Goal: Task Accomplishment & Management: Manage account settings

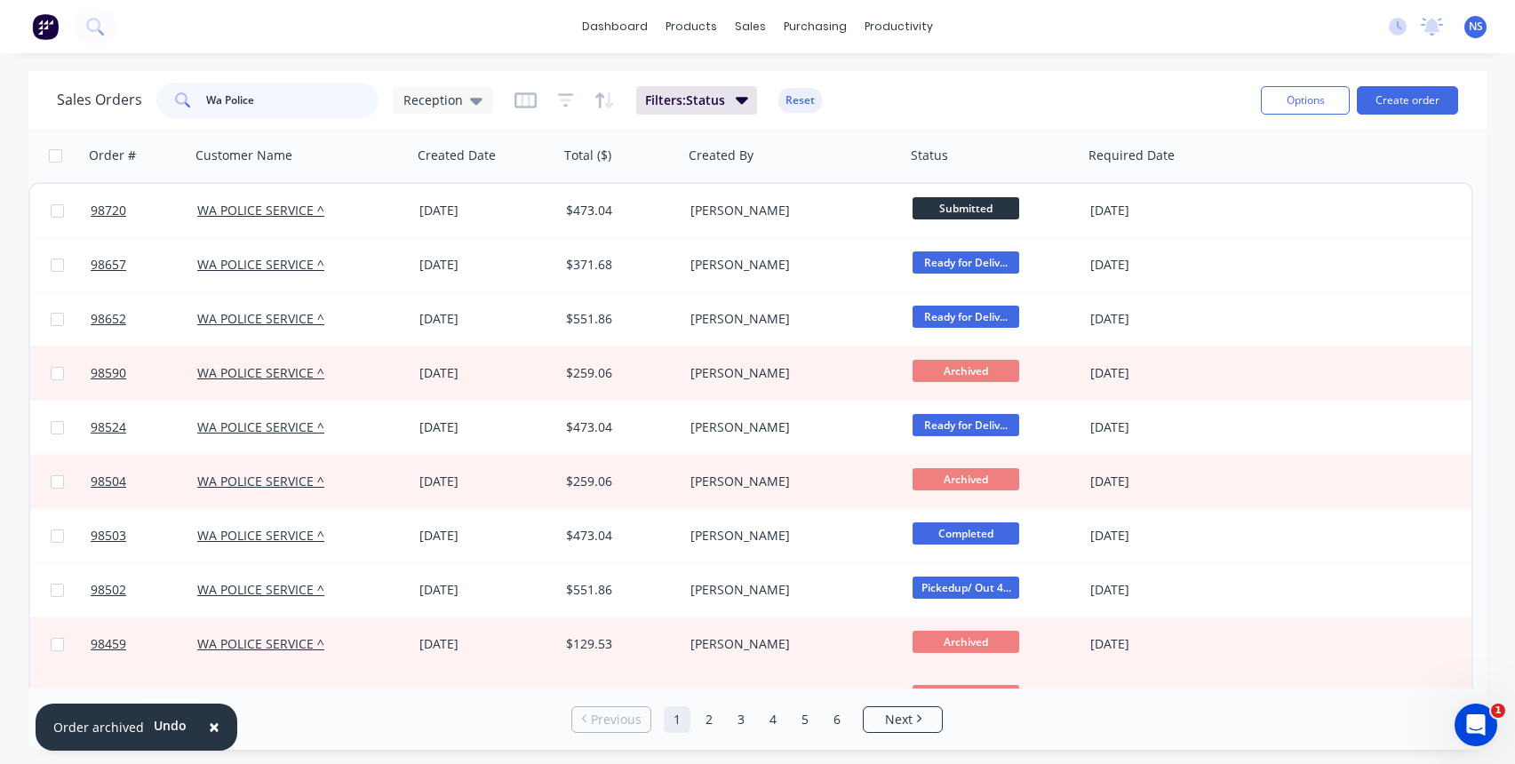
click at [277, 100] on input "Wa Police" at bounding box center [292, 101] width 173 height 36
drag, startPoint x: 266, startPoint y: 98, endPoint x: 180, endPoint y: 75, distance: 89.3
click at [181, 75] on div "Sales Orders Wa Police Reception Filters: Status Reset Options Create order" at bounding box center [757, 100] width 1458 height 58
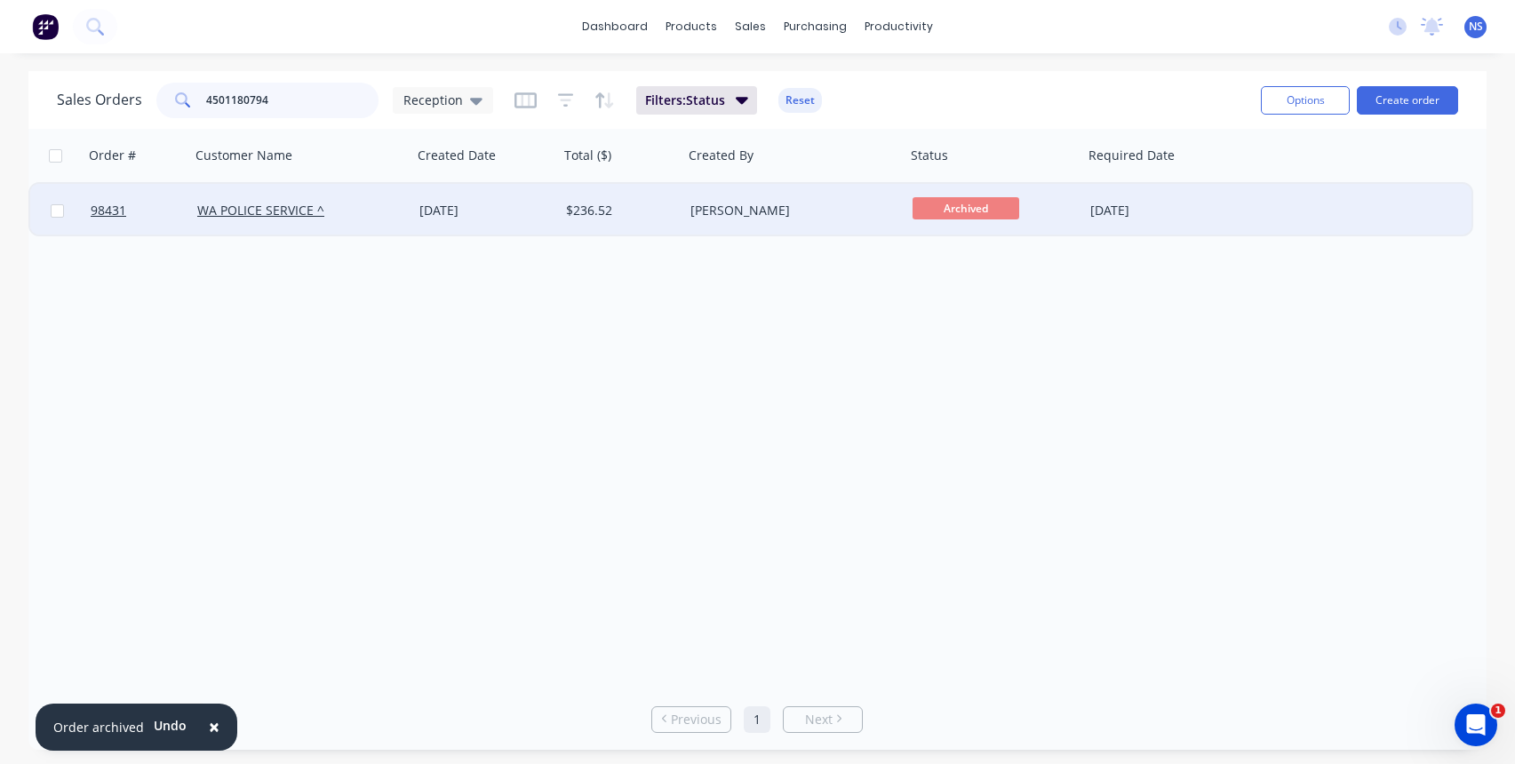
type input "4501180794"
click at [367, 217] on div "WA POLICE SERVICE ^" at bounding box center [295, 211] width 197 height 18
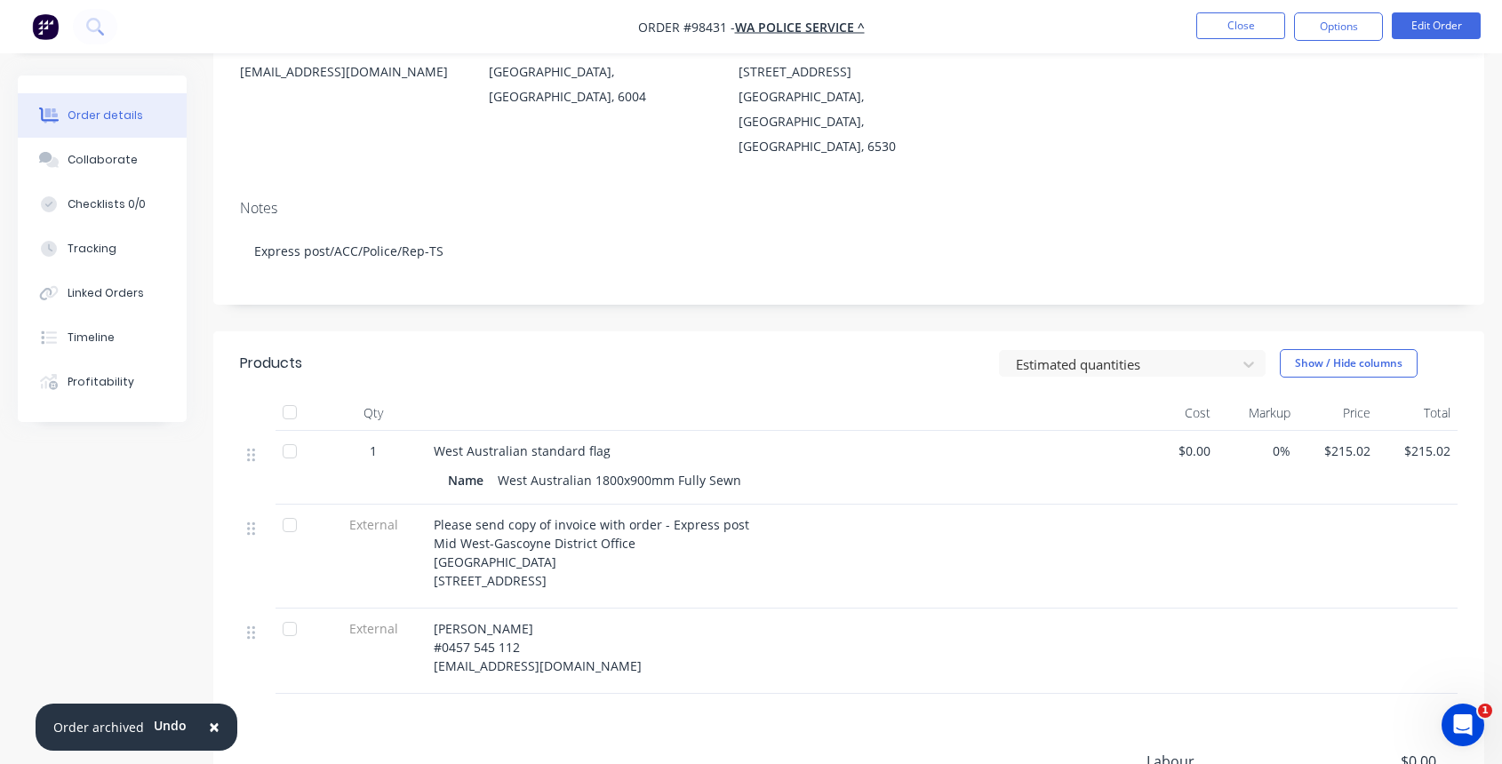
scroll to position [69, 0]
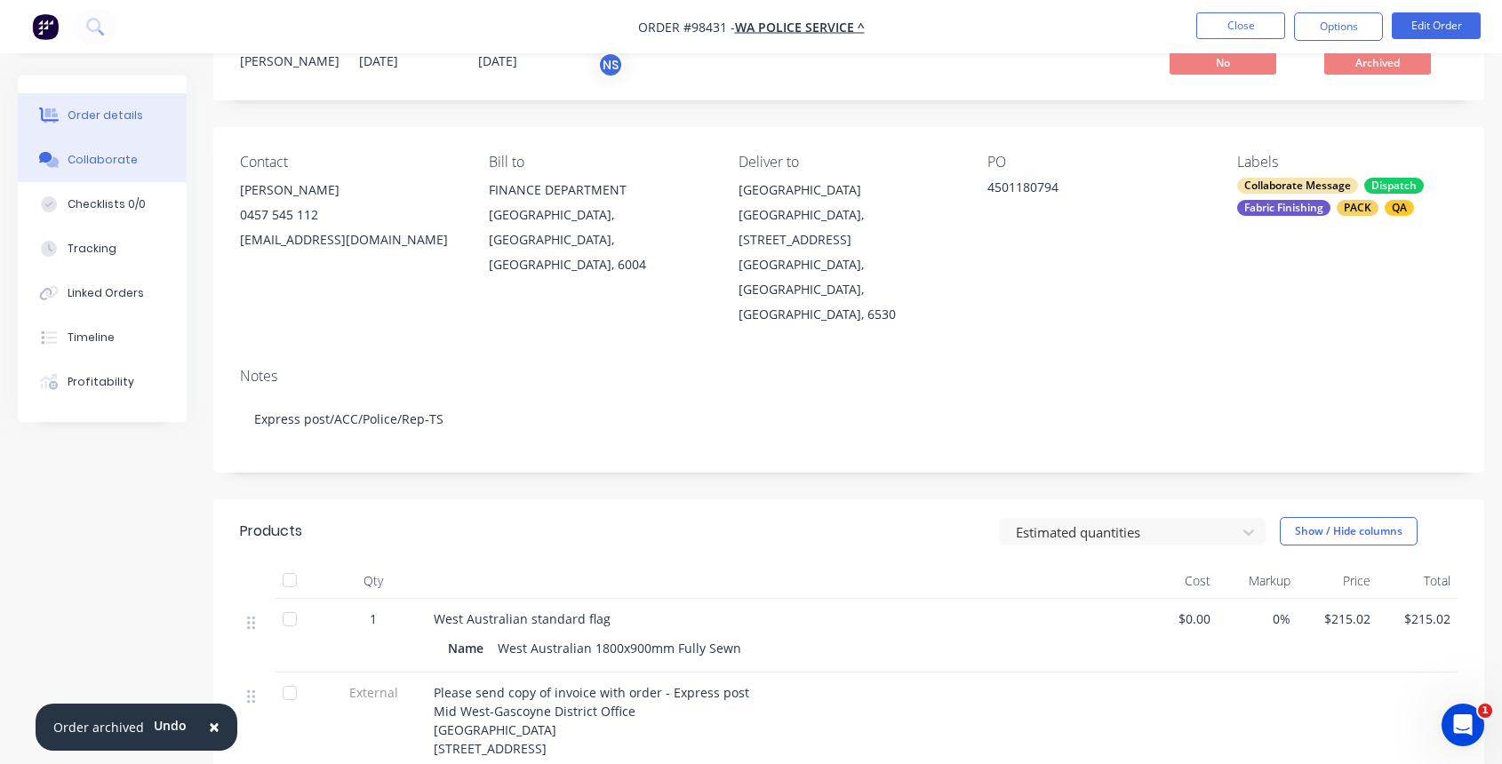
click at [103, 165] on div "Collaborate" at bounding box center [103, 160] width 70 height 16
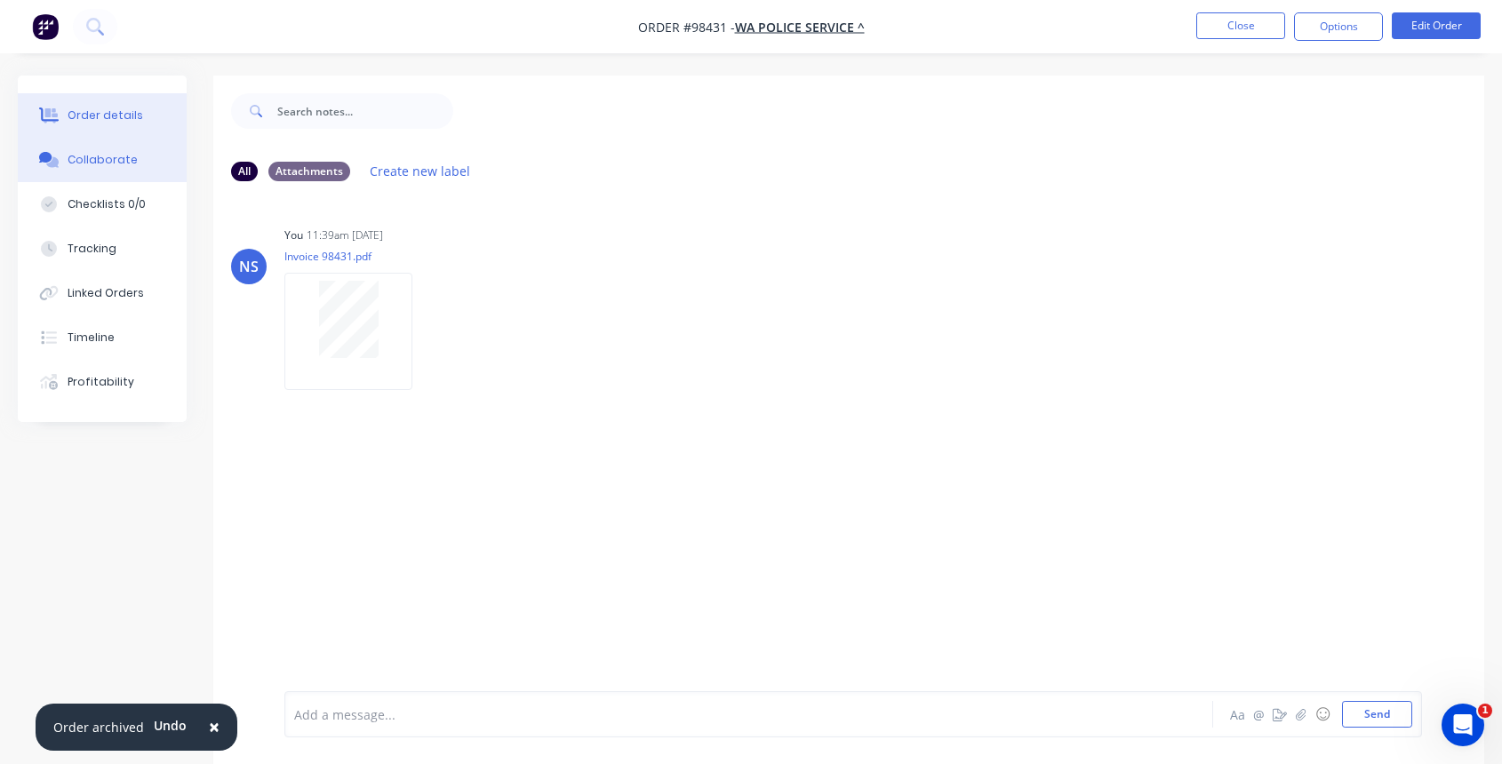
click at [107, 117] on div "Order details" at bounding box center [106, 116] width 76 height 16
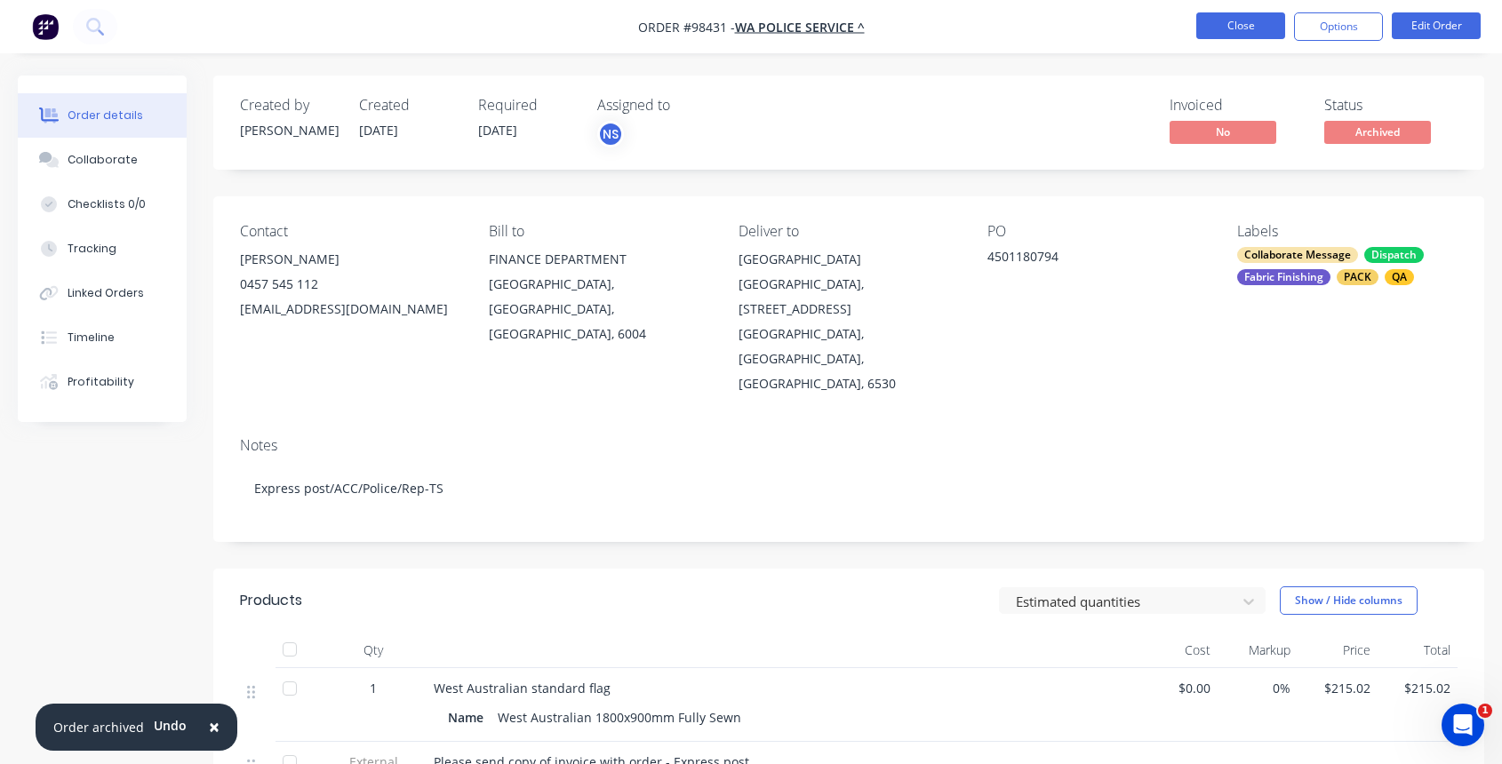
click at [1212, 23] on button "Close" at bounding box center [1240, 25] width 89 height 27
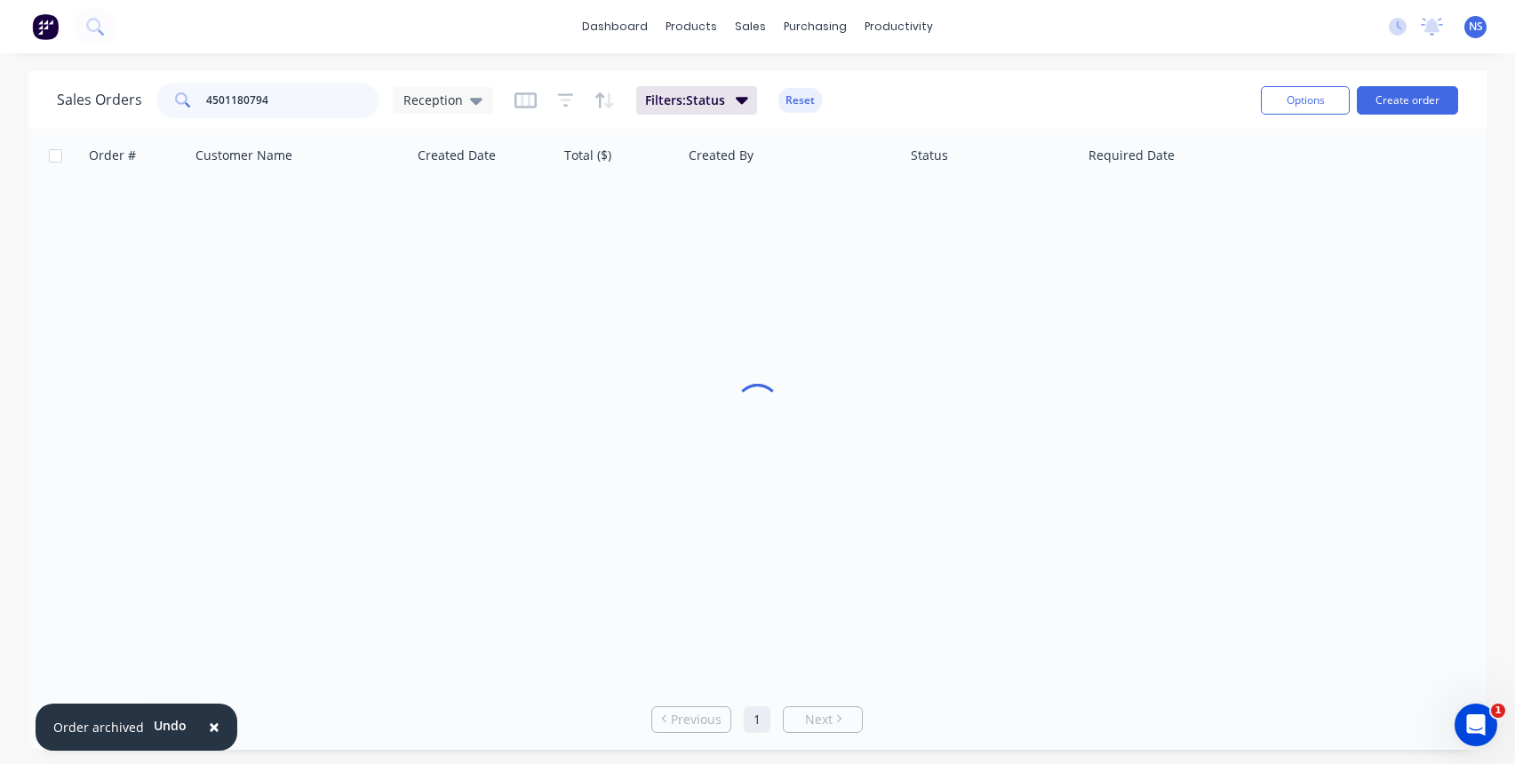
drag, startPoint x: 306, startPoint y: 103, endPoint x: 137, endPoint y: 99, distance: 168.9
click at [137, 99] on div "Sales Orders 4501180794 Reception" at bounding box center [275, 101] width 436 height 36
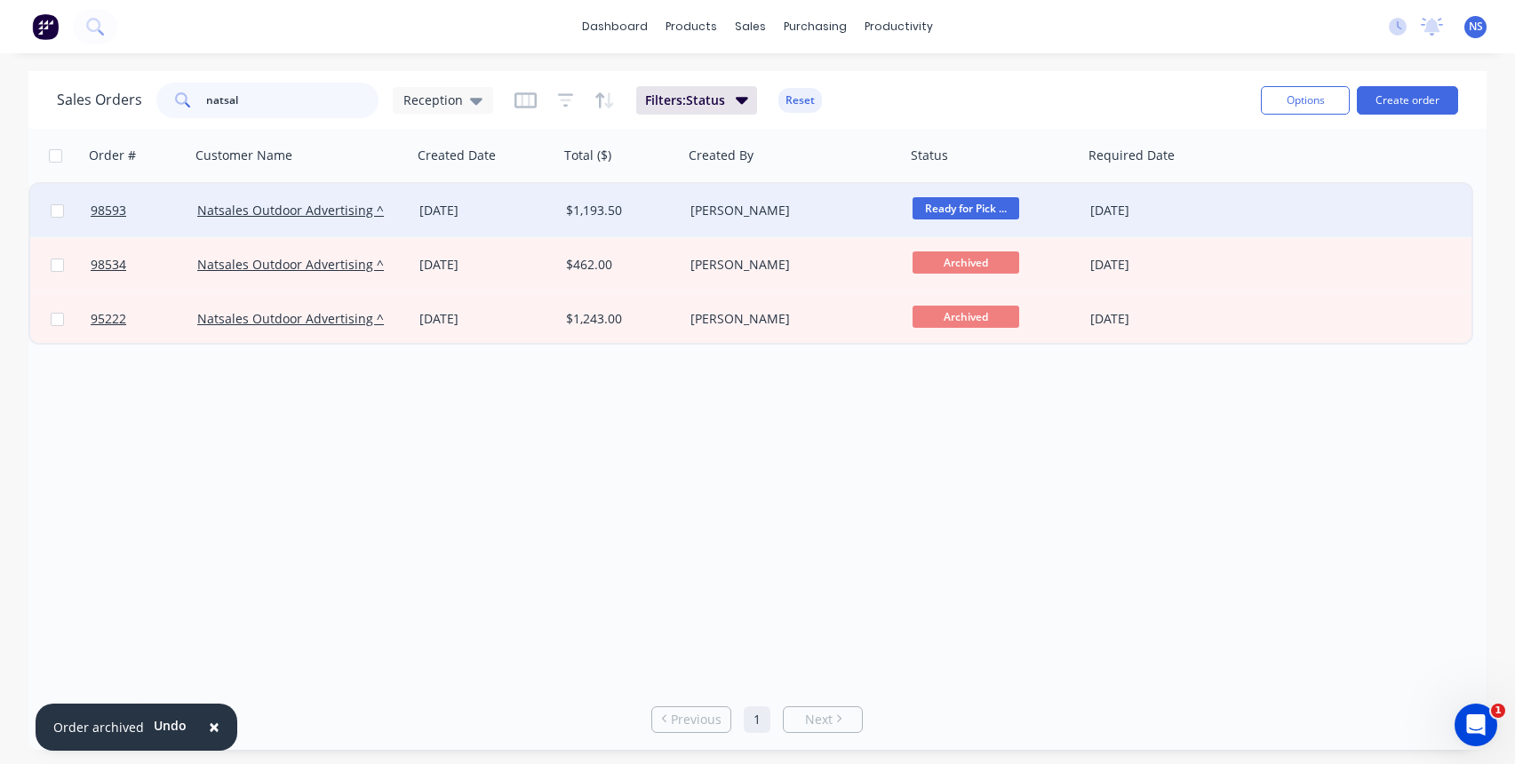
type input "natsal"
click at [534, 213] on div "[DATE]" at bounding box center [485, 211] width 132 height 18
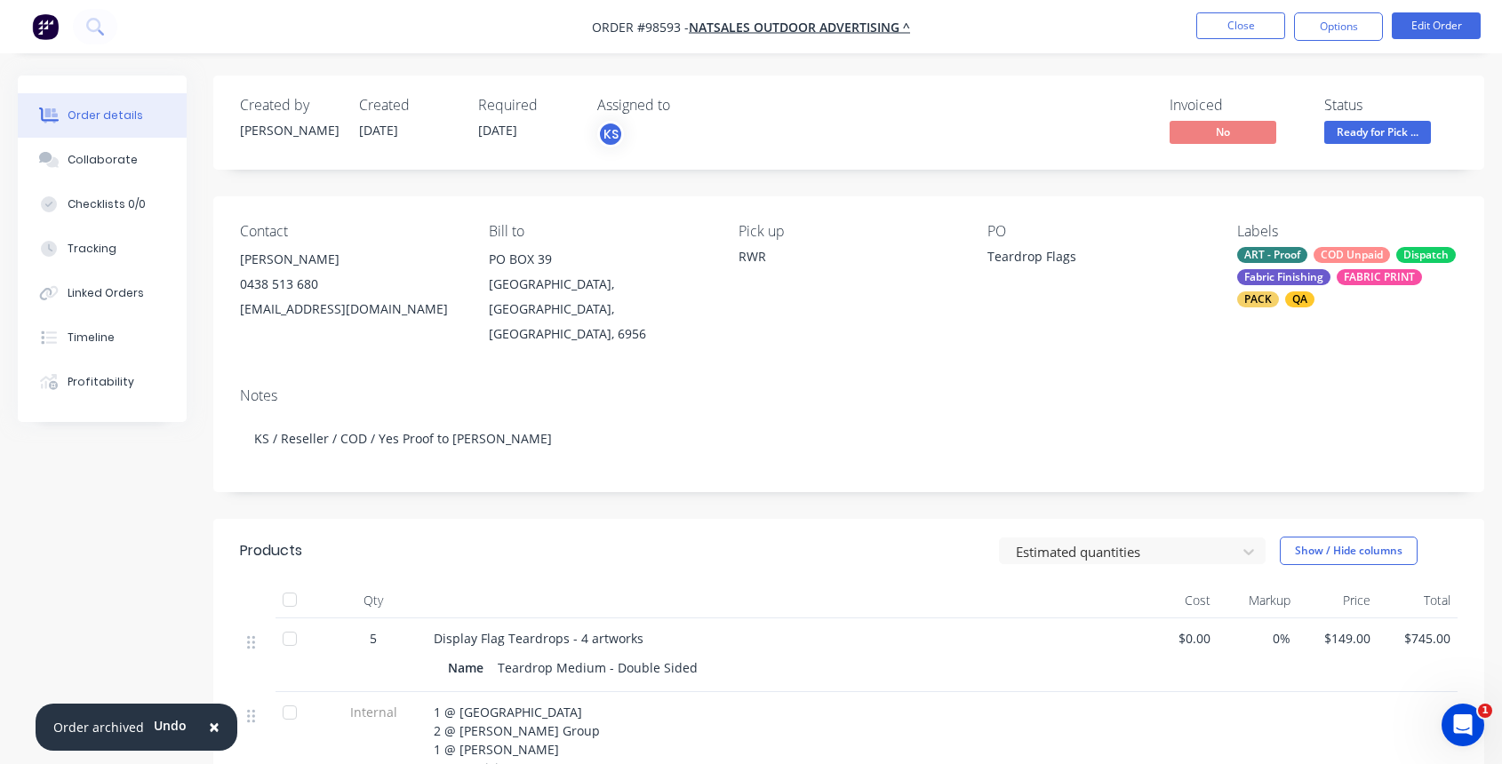
click at [289, 302] on div "[EMAIL_ADDRESS][DOMAIN_NAME]" at bounding box center [350, 309] width 220 height 25
click at [789, 28] on span "Natsales Outdoor Advertising ^" at bounding box center [799, 27] width 221 height 17
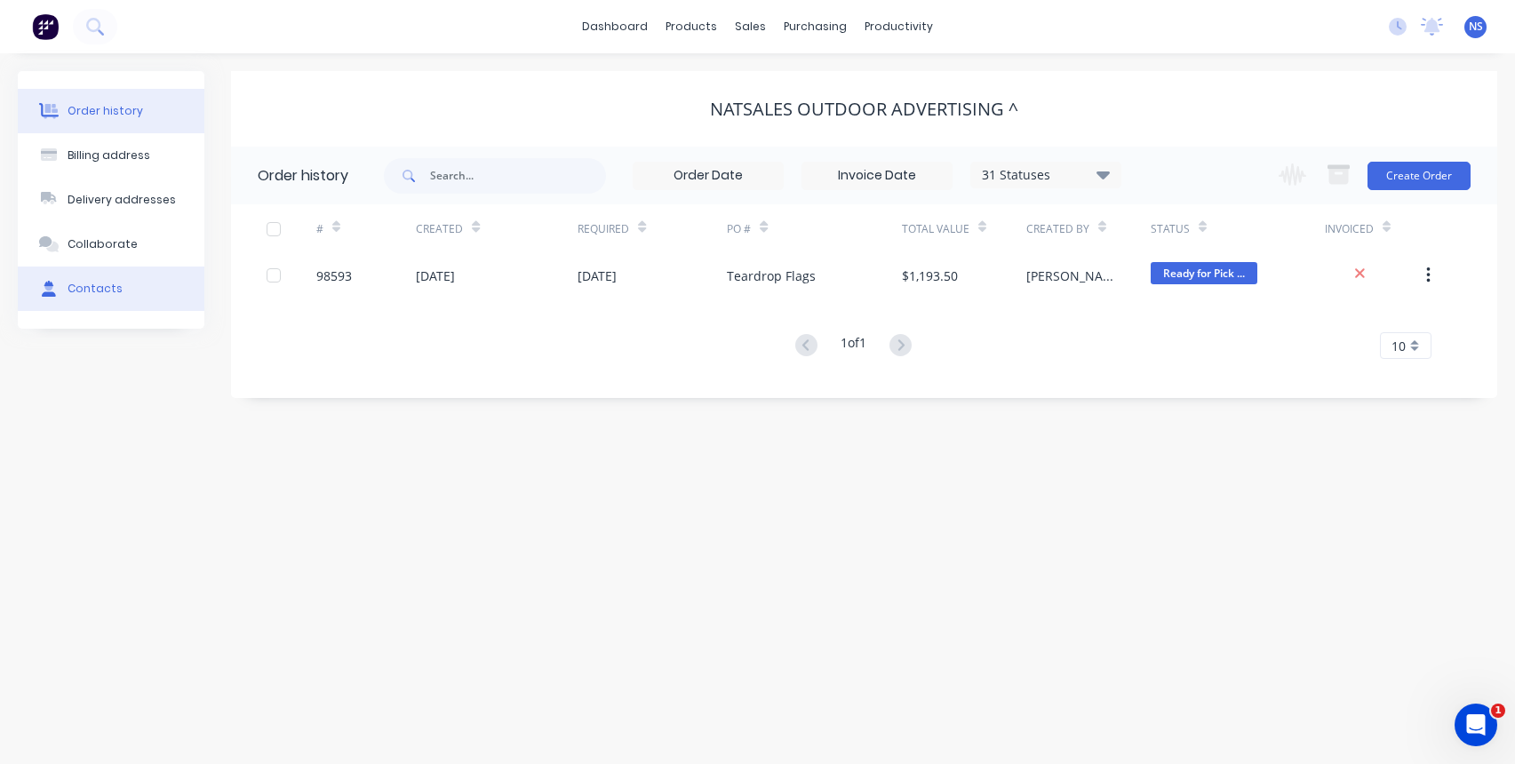
click at [104, 287] on div "Contacts" at bounding box center [95, 289] width 55 height 16
select select "AU"
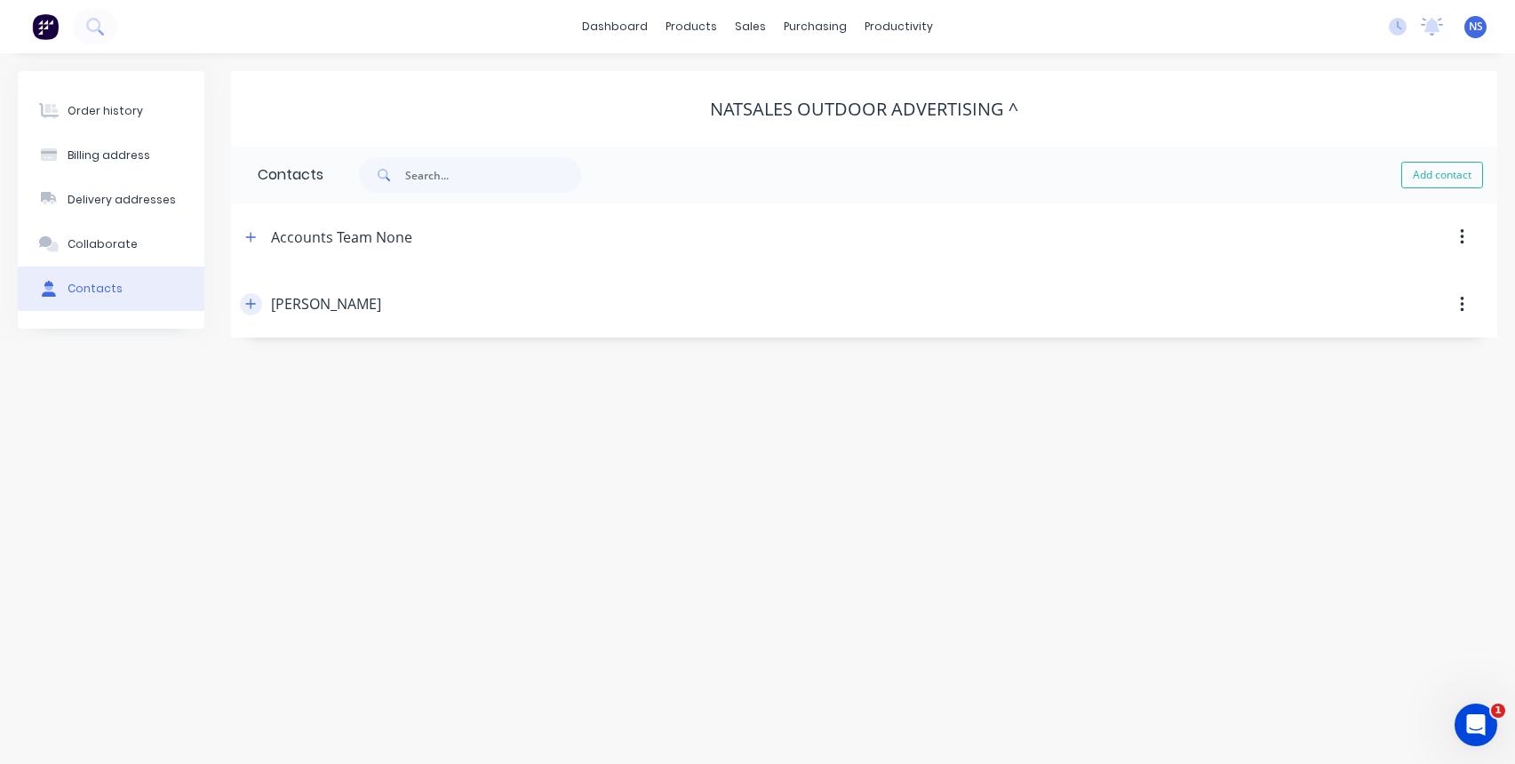
click at [251, 308] on icon "button" at bounding box center [251, 305] width 10 height 10
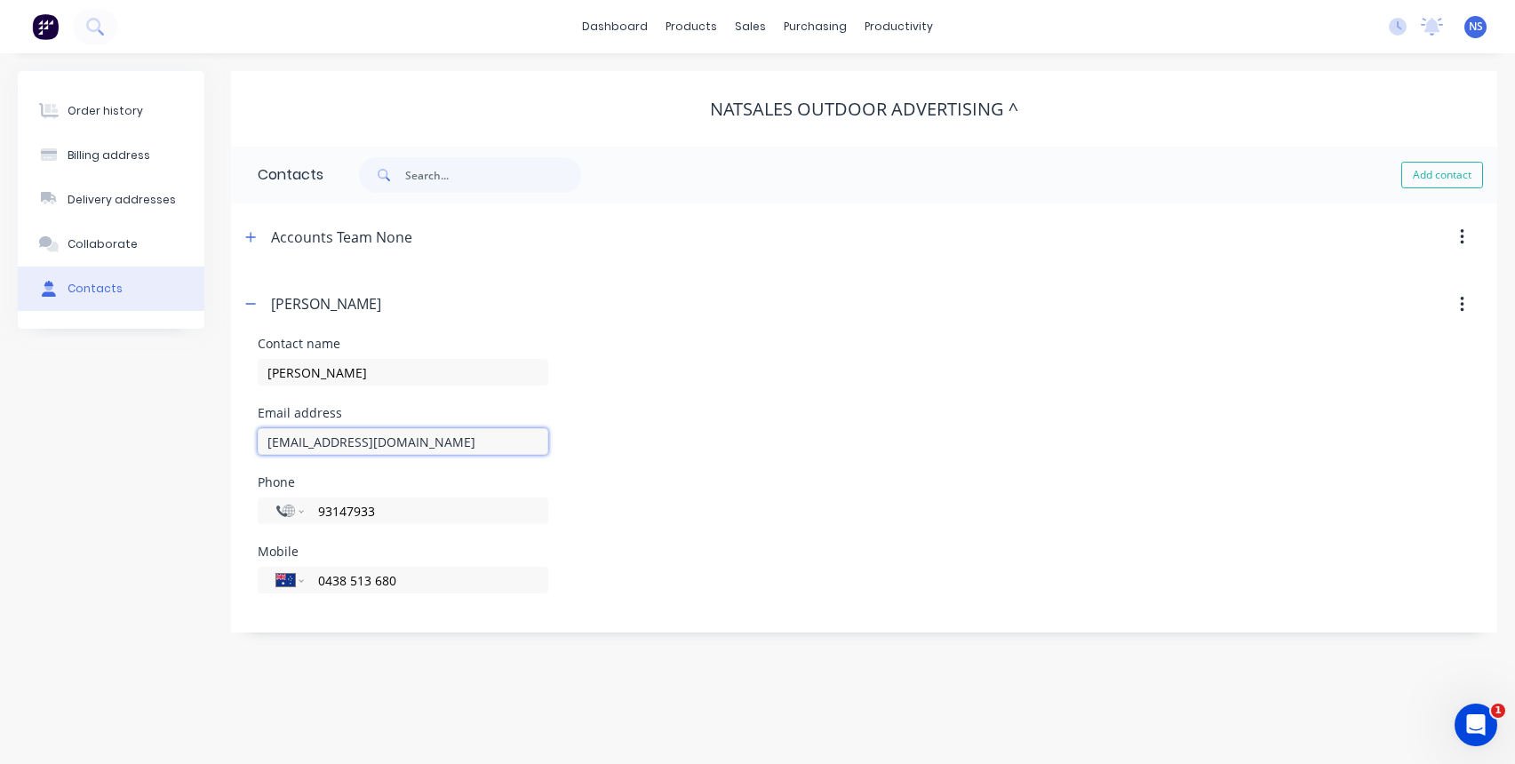
click at [302, 443] on input "[EMAIL_ADDRESS][DOMAIN_NAME]" at bounding box center [403, 441] width 291 height 27
type input "[PERSON_NAME][EMAIL_ADDRESS][DOMAIN_NAME]"
click at [98, 109] on div "Order history" at bounding box center [106, 111] width 76 height 16
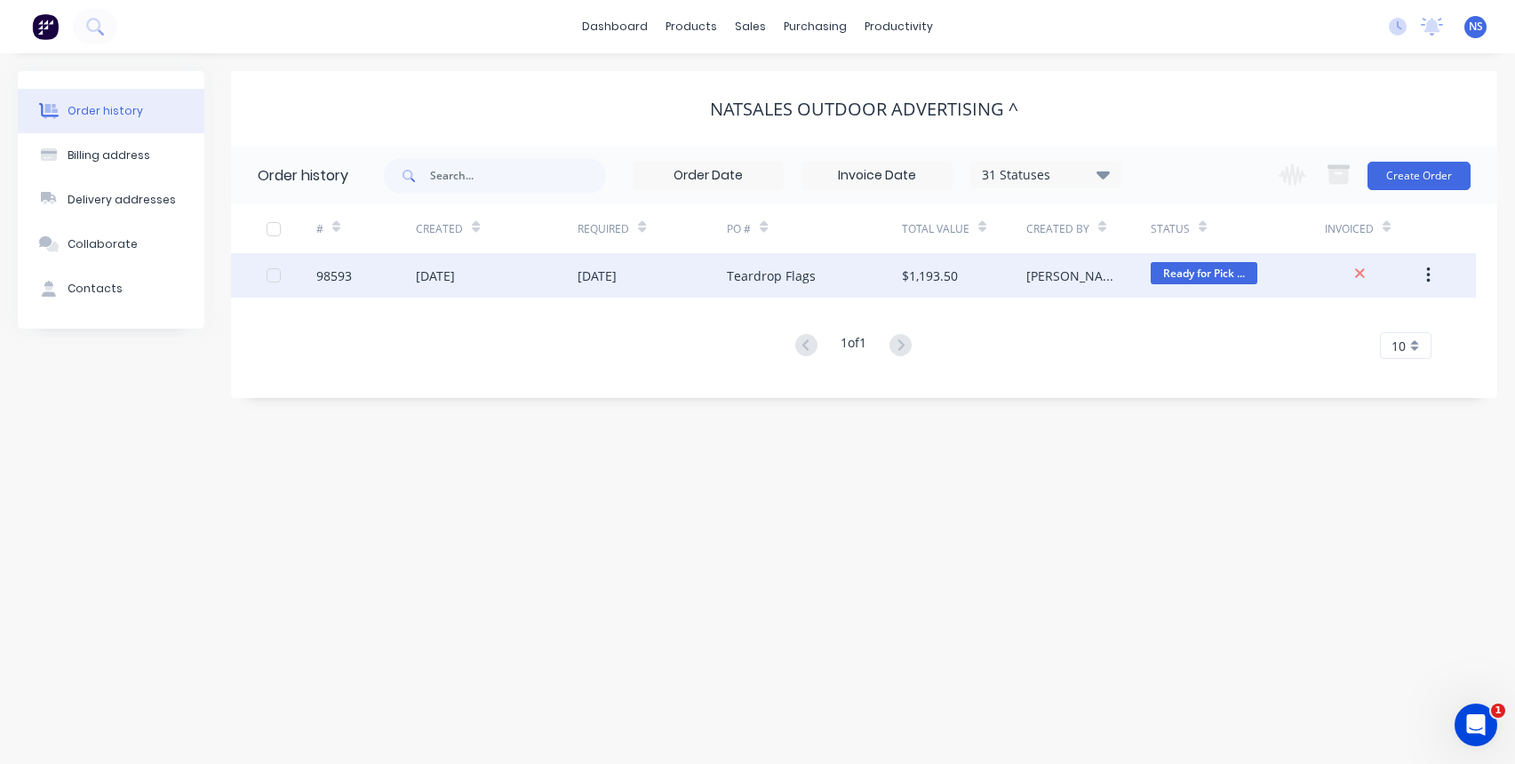
click at [688, 274] on div "[DATE]" at bounding box center [652, 275] width 149 height 44
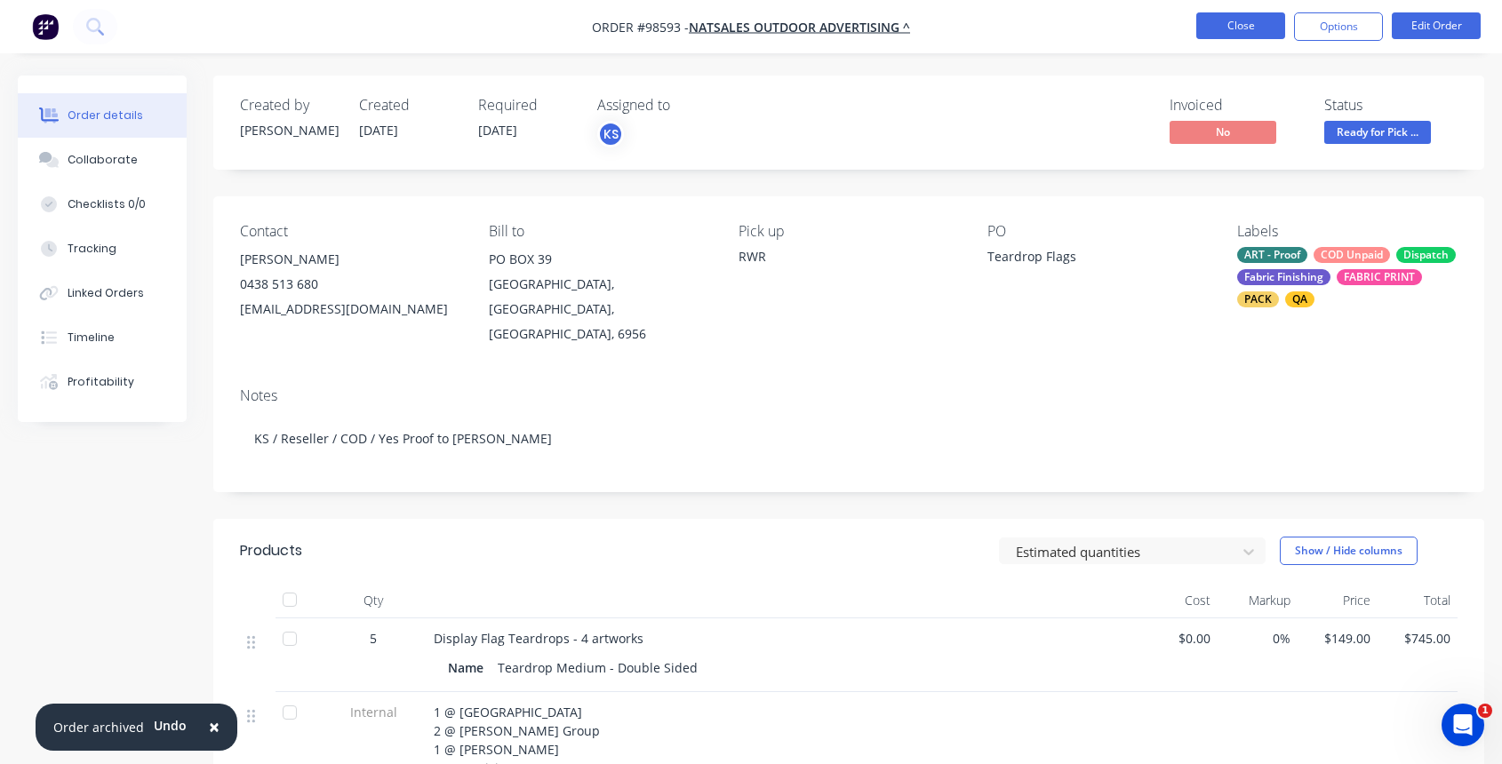
click at [1247, 27] on button "Close" at bounding box center [1240, 25] width 89 height 27
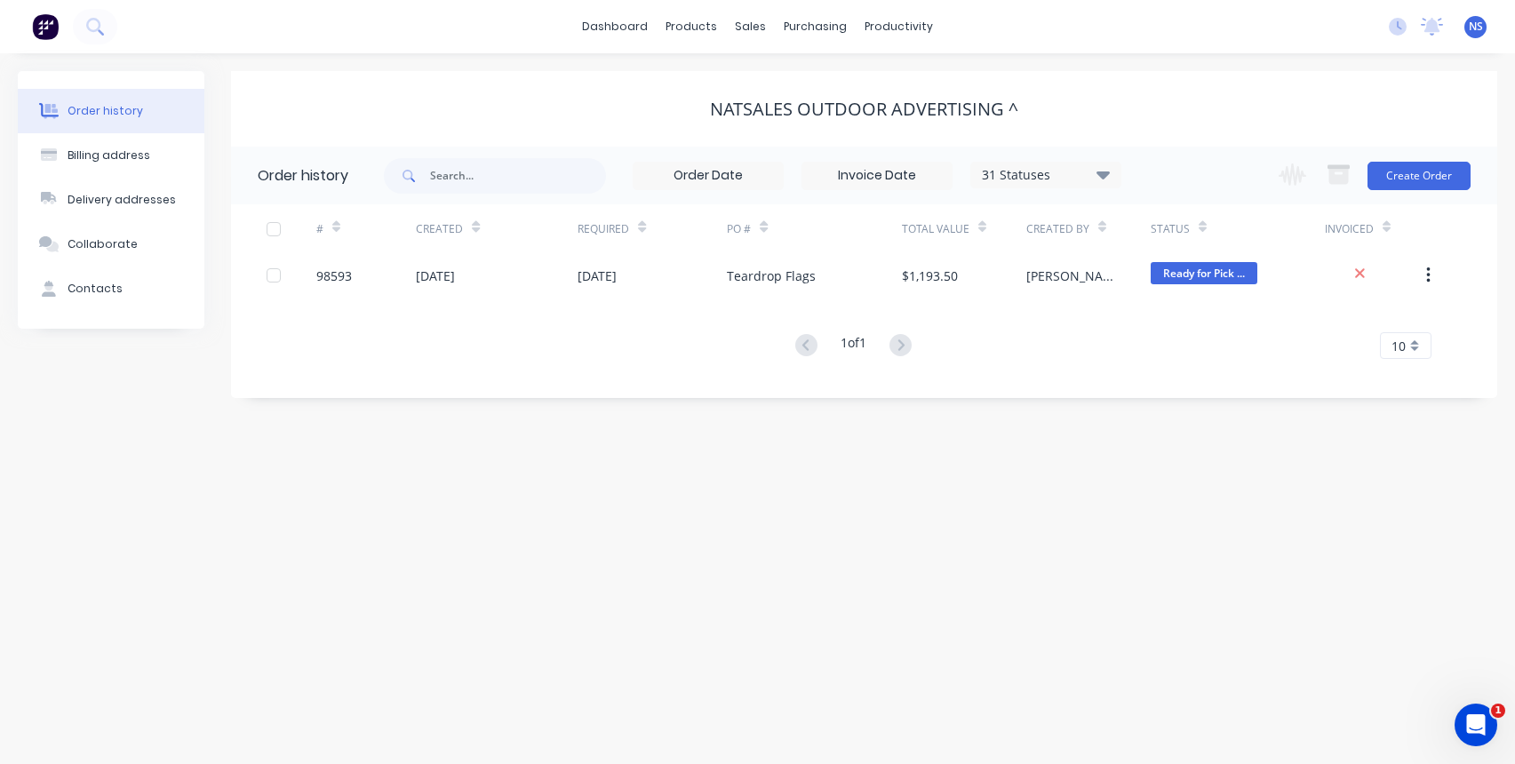
click at [835, 113] on div "Natsales Outdoor Advertising ^" at bounding box center [864, 109] width 308 height 21
click at [98, 278] on button "Contacts" at bounding box center [111, 289] width 187 height 44
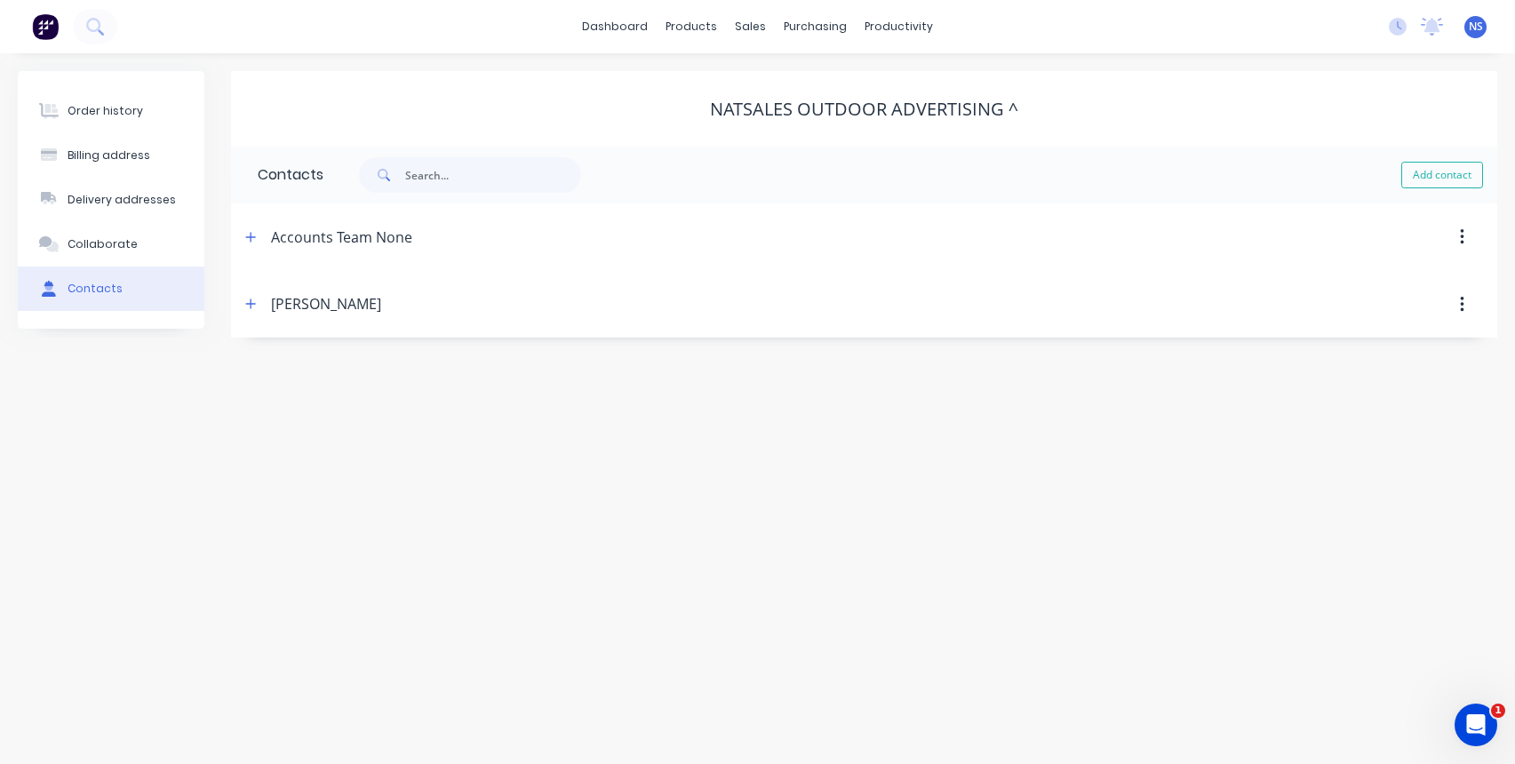
click at [292, 315] on div "[PERSON_NAME]" at bounding box center [711, 305] width 943 height 32
click at [249, 302] on icon "button" at bounding box center [250, 304] width 11 height 12
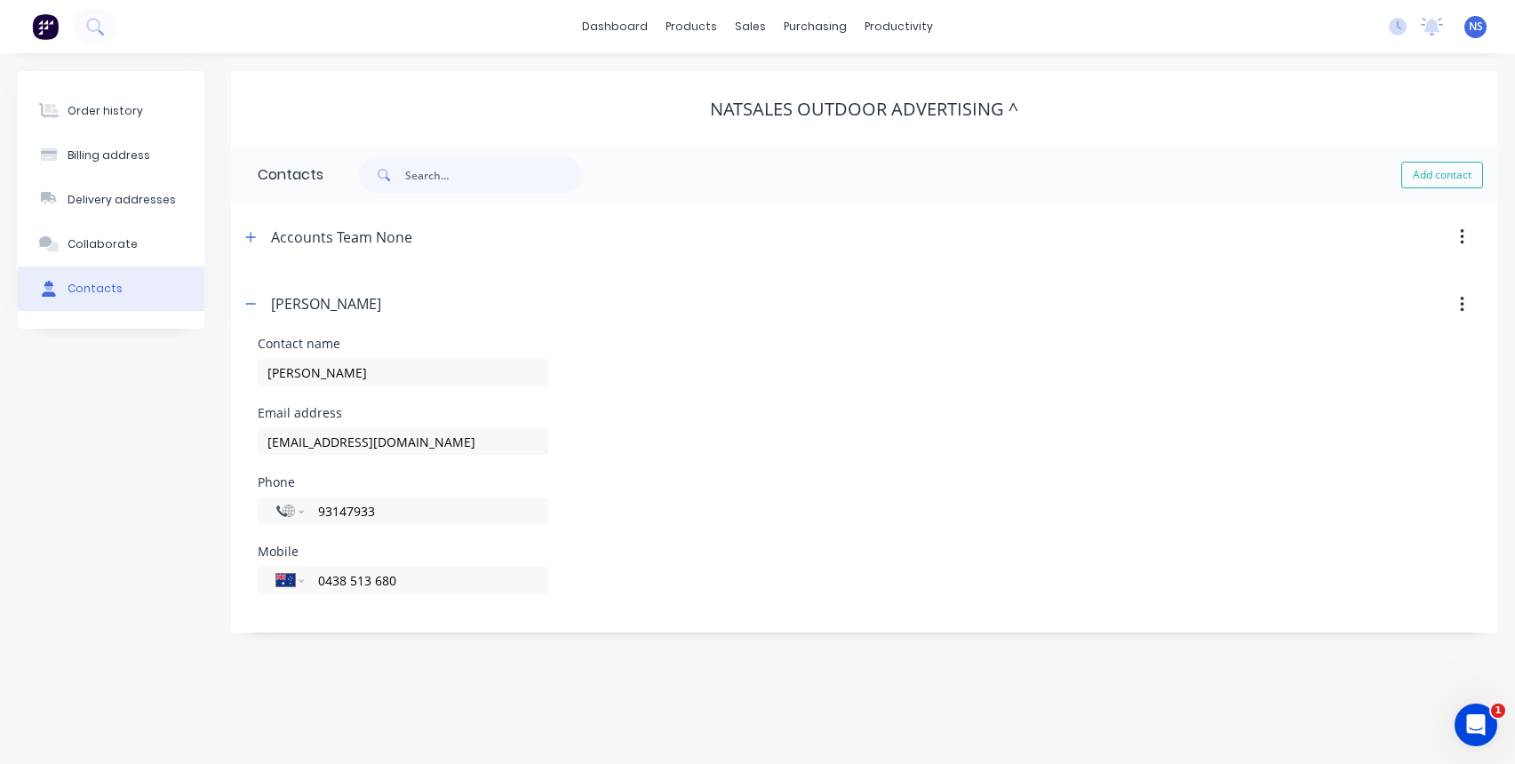
click at [1464, 302] on icon "button" at bounding box center [1462, 305] width 4 height 20
click at [1461, 303] on icon "button" at bounding box center [1462, 305] width 4 height 16
click at [304, 444] on input "[EMAIL_ADDRESS][DOMAIN_NAME]" at bounding box center [403, 441] width 291 height 27
type input "[PERSON_NAME][EMAIL_ADDRESS][DOMAIN_NAME]"
click at [1460, 300] on icon "button" at bounding box center [1462, 305] width 4 height 20
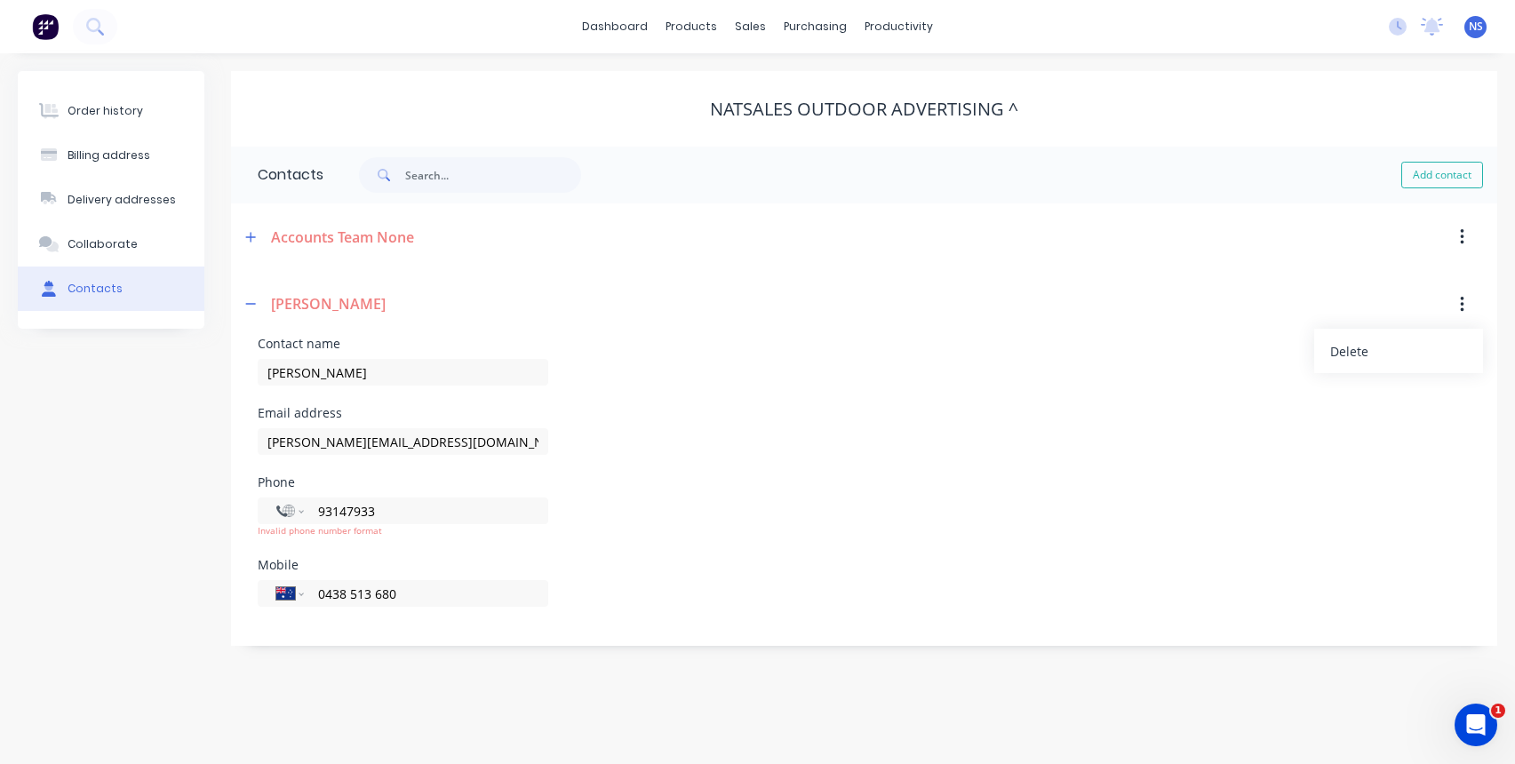
click at [839, 390] on div "Contact name [PERSON_NAME]" at bounding box center [864, 372] width 1213 height 69
click at [316, 513] on input "93147933" at bounding box center [422, 511] width 213 height 20
click at [332, 513] on input "[PHONE_NUMBER]" at bounding box center [422, 511] width 213 height 20
type input "[PHONE_NUMBER]"
click at [467, 480] on div "Phone" at bounding box center [403, 482] width 291 height 12
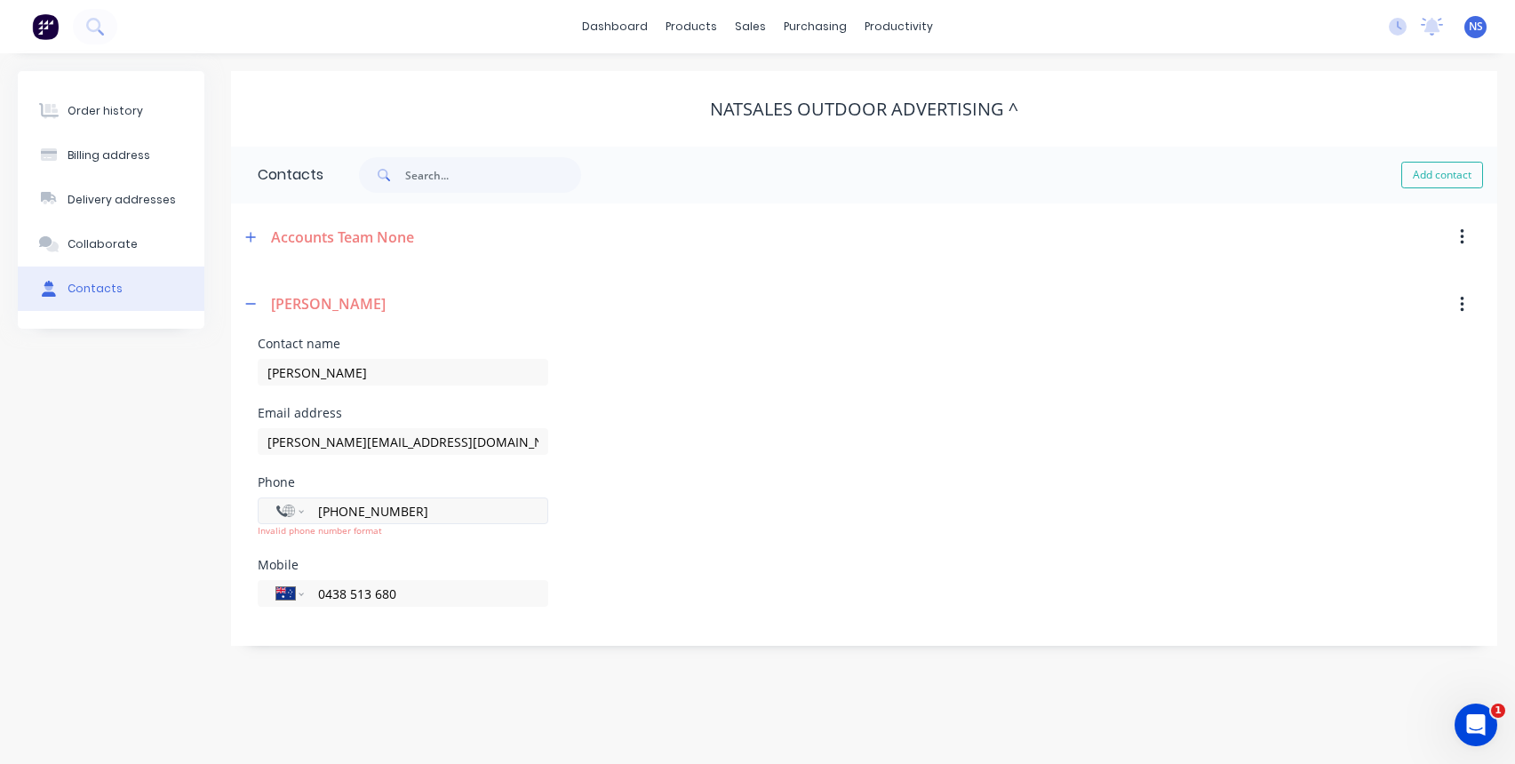
drag, startPoint x: 413, startPoint y: 514, endPoint x: 313, endPoint y: 514, distance: 100.4
click at [313, 514] on div "International [GEOGRAPHIC_DATA] [GEOGRAPHIC_DATA] [GEOGRAPHIC_DATA] [GEOGRAPHIC…" at bounding box center [403, 511] width 291 height 27
click at [779, 446] on div "Email address [PERSON_NAME][EMAIL_ADDRESS][DOMAIN_NAME]" at bounding box center [864, 441] width 1213 height 69
click at [109, 109] on div "Order history" at bounding box center [106, 111] width 76 height 16
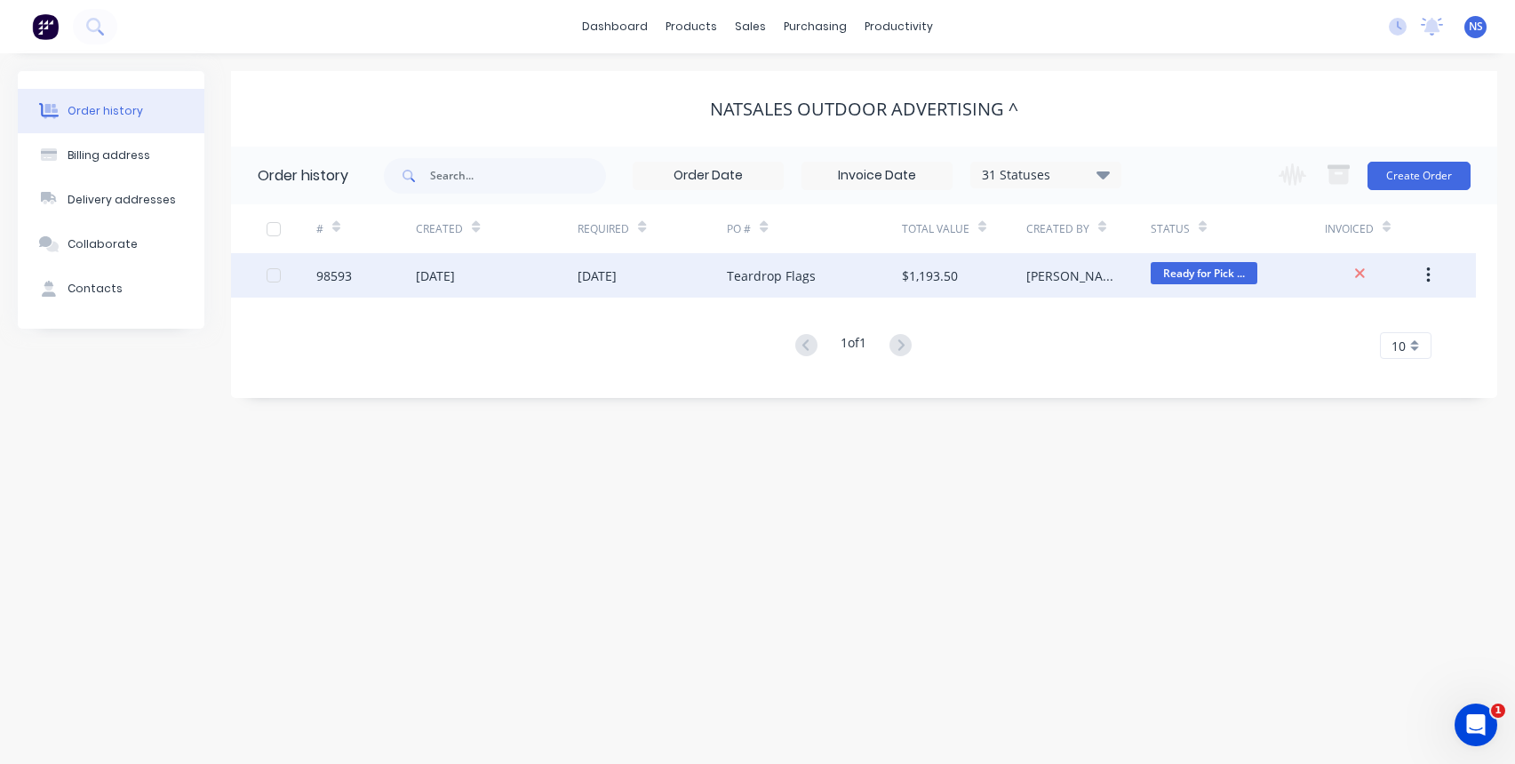
click at [544, 275] on div "[DATE]" at bounding box center [497, 275] width 162 height 44
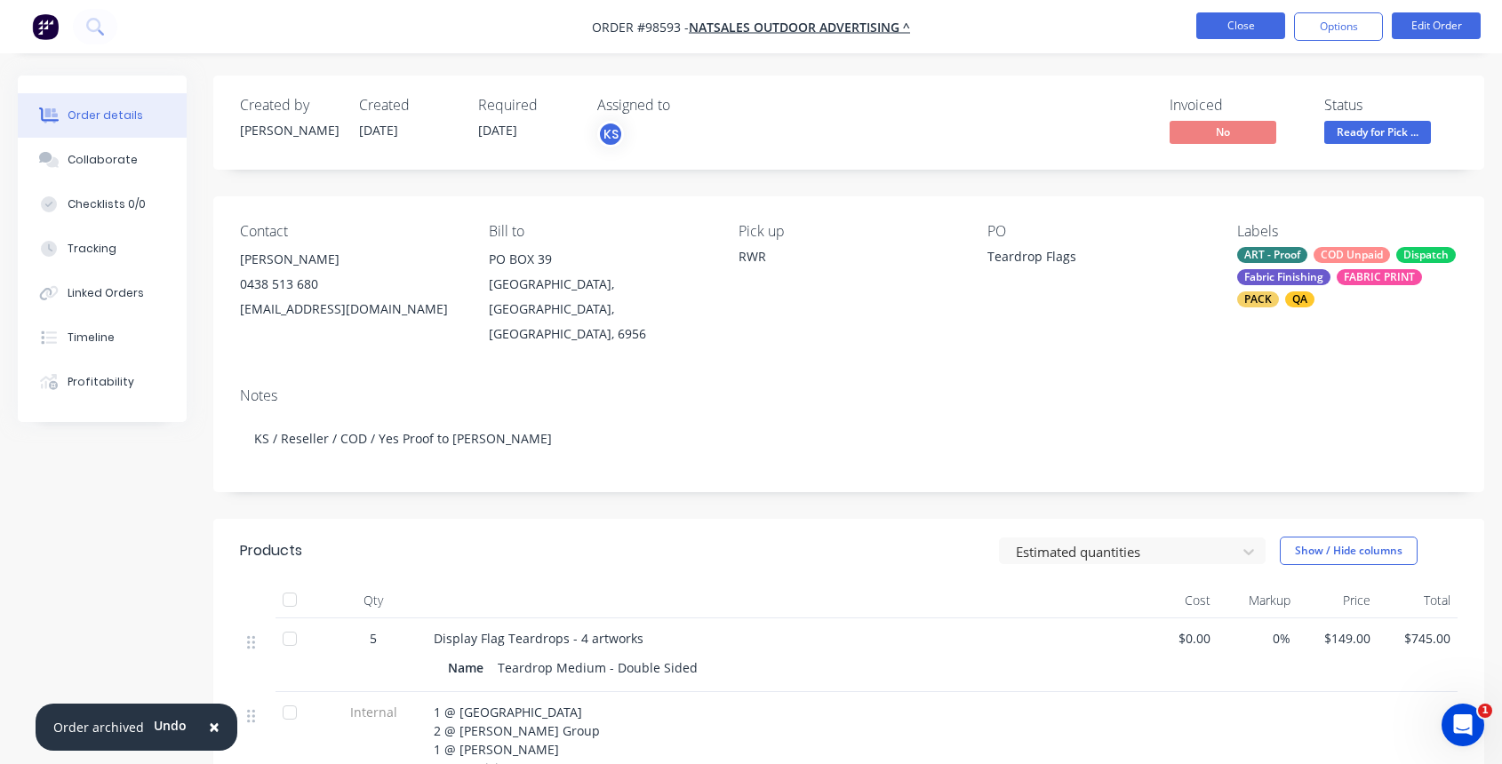
click at [1256, 19] on button "Close" at bounding box center [1240, 25] width 89 height 27
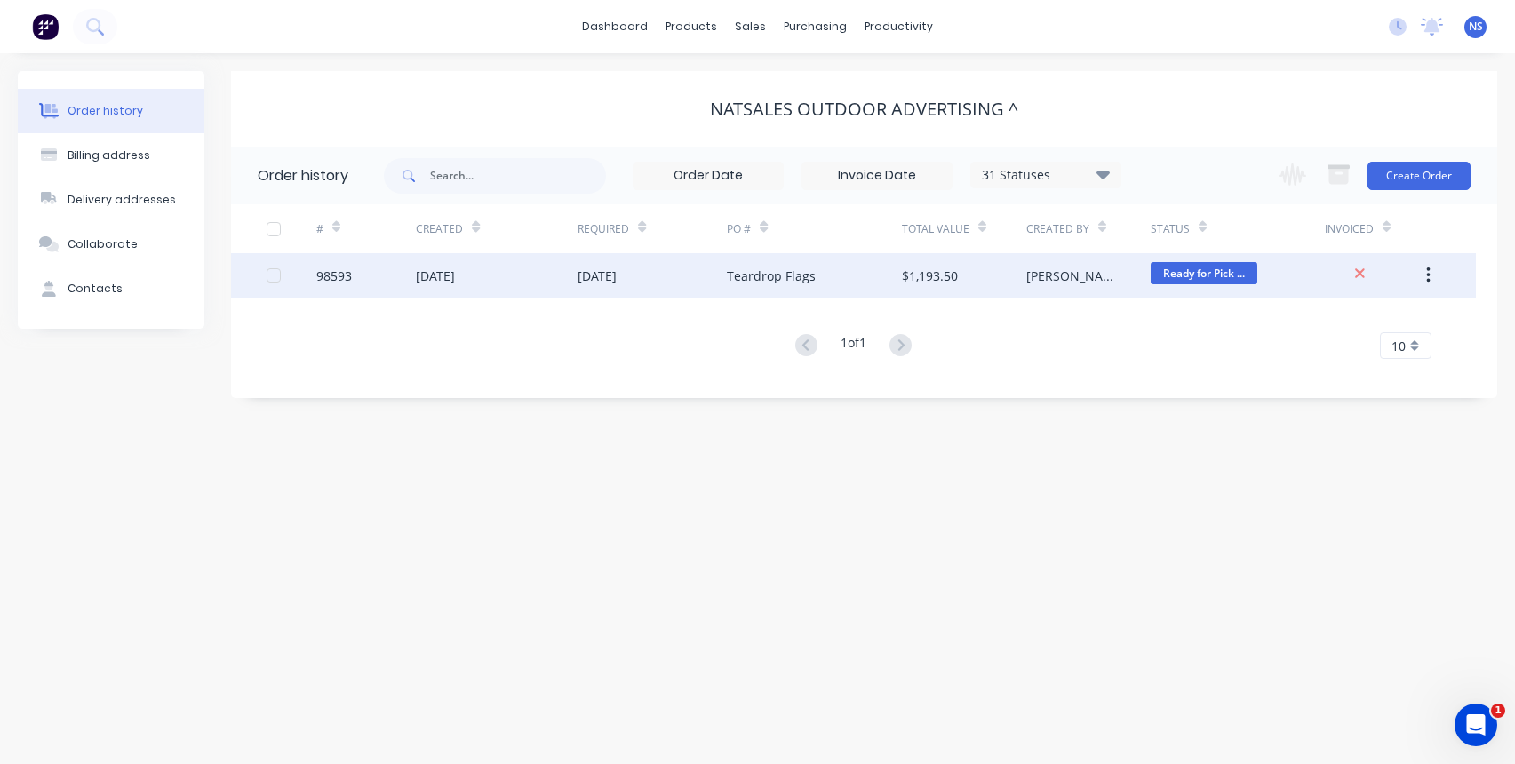
click at [549, 273] on div "[DATE]" at bounding box center [497, 275] width 162 height 44
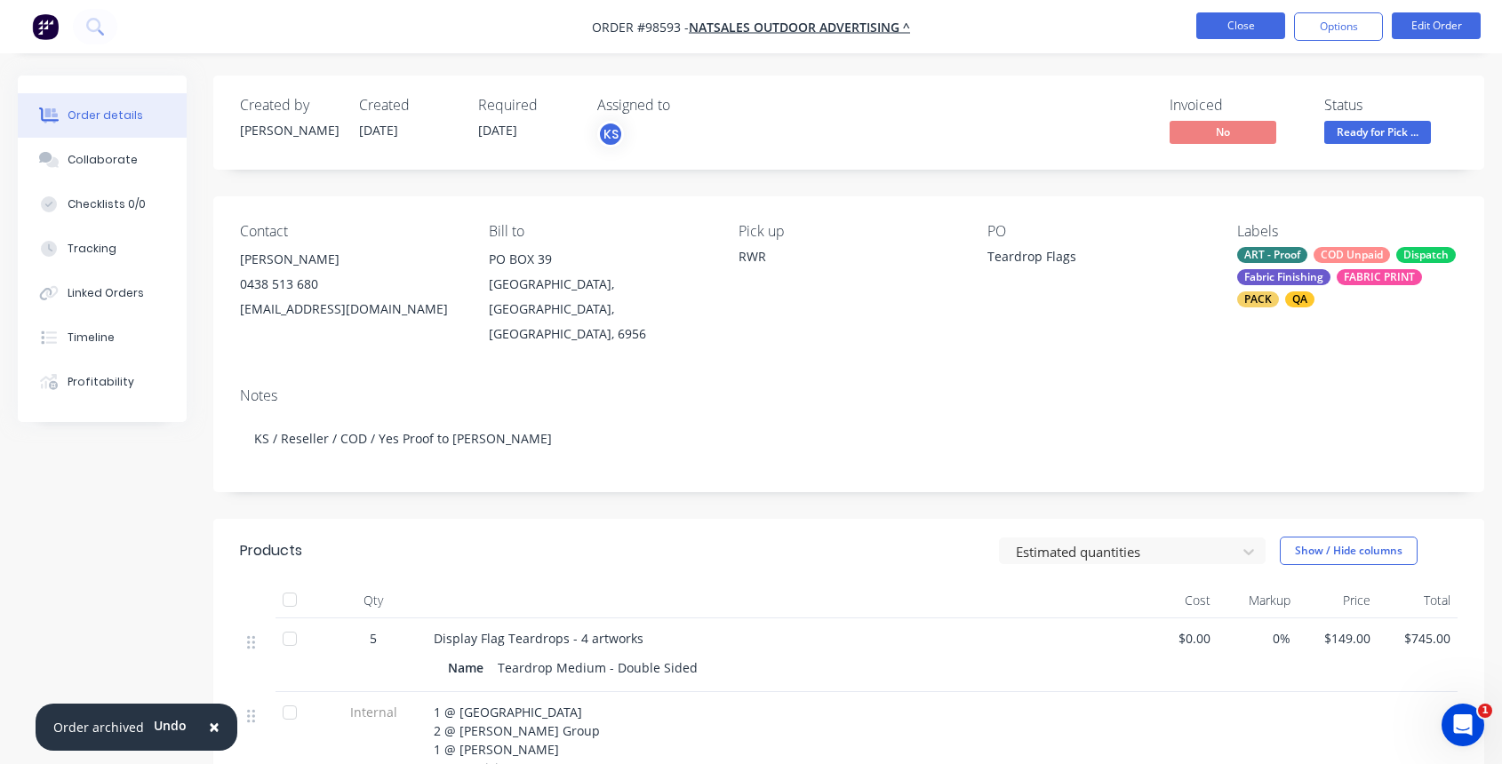
click at [1234, 29] on button "Close" at bounding box center [1240, 25] width 89 height 27
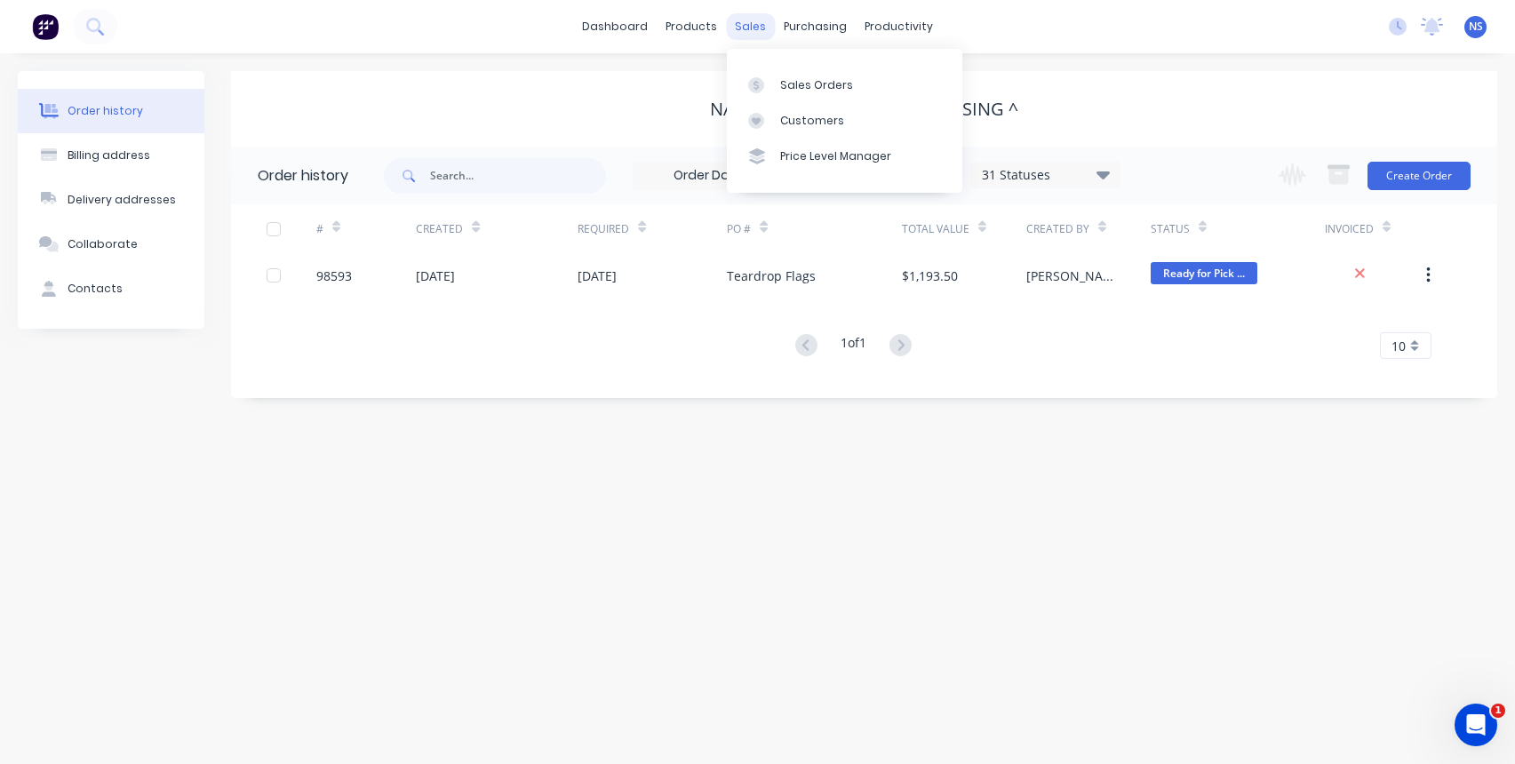
click at [748, 28] on div "sales" at bounding box center [750, 26] width 49 height 27
click at [806, 80] on div "Sales Orders" at bounding box center [816, 85] width 73 height 16
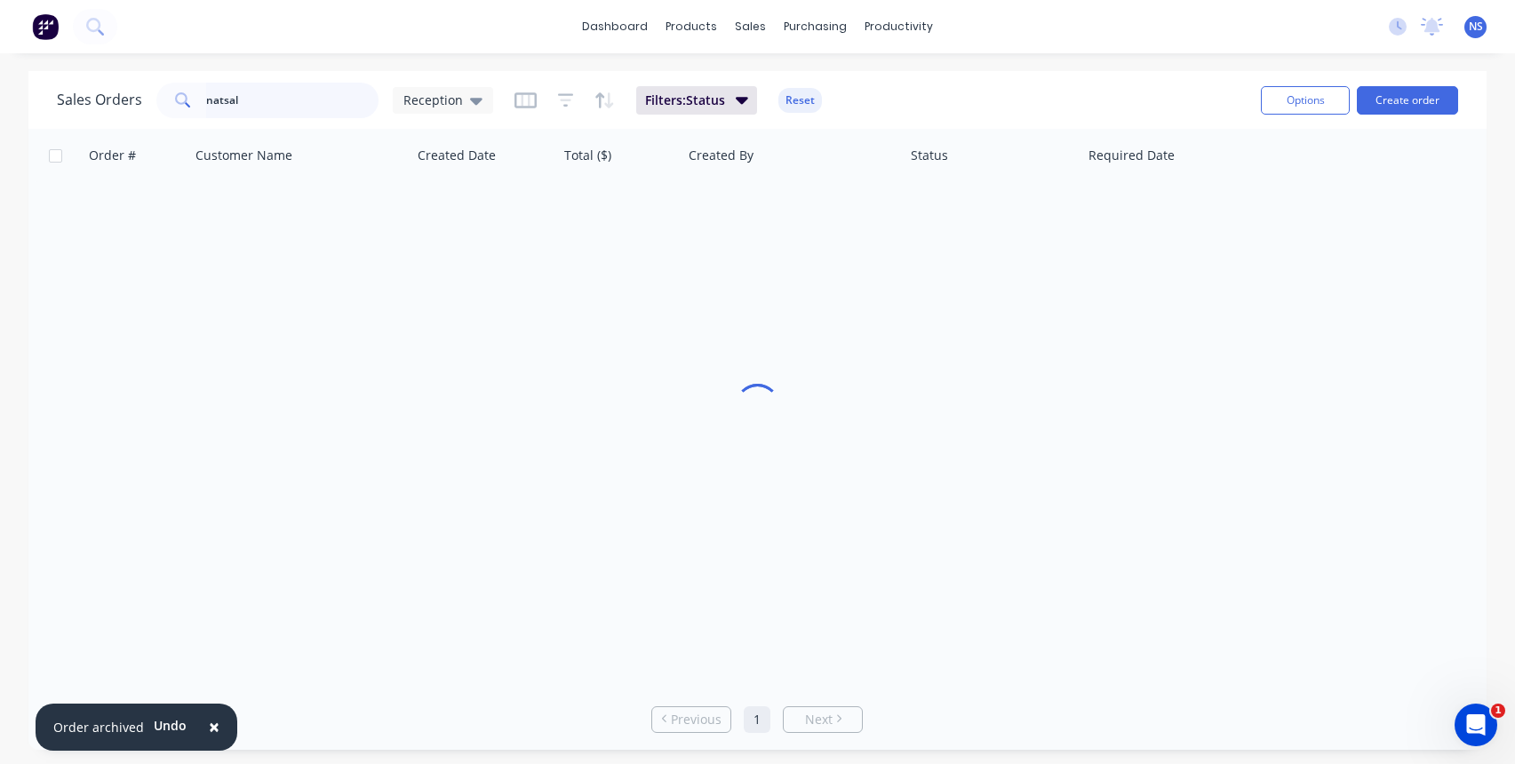
click at [300, 102] on input "natsal" at bounding box center [292, 101] width 173 height 36
type input "n"
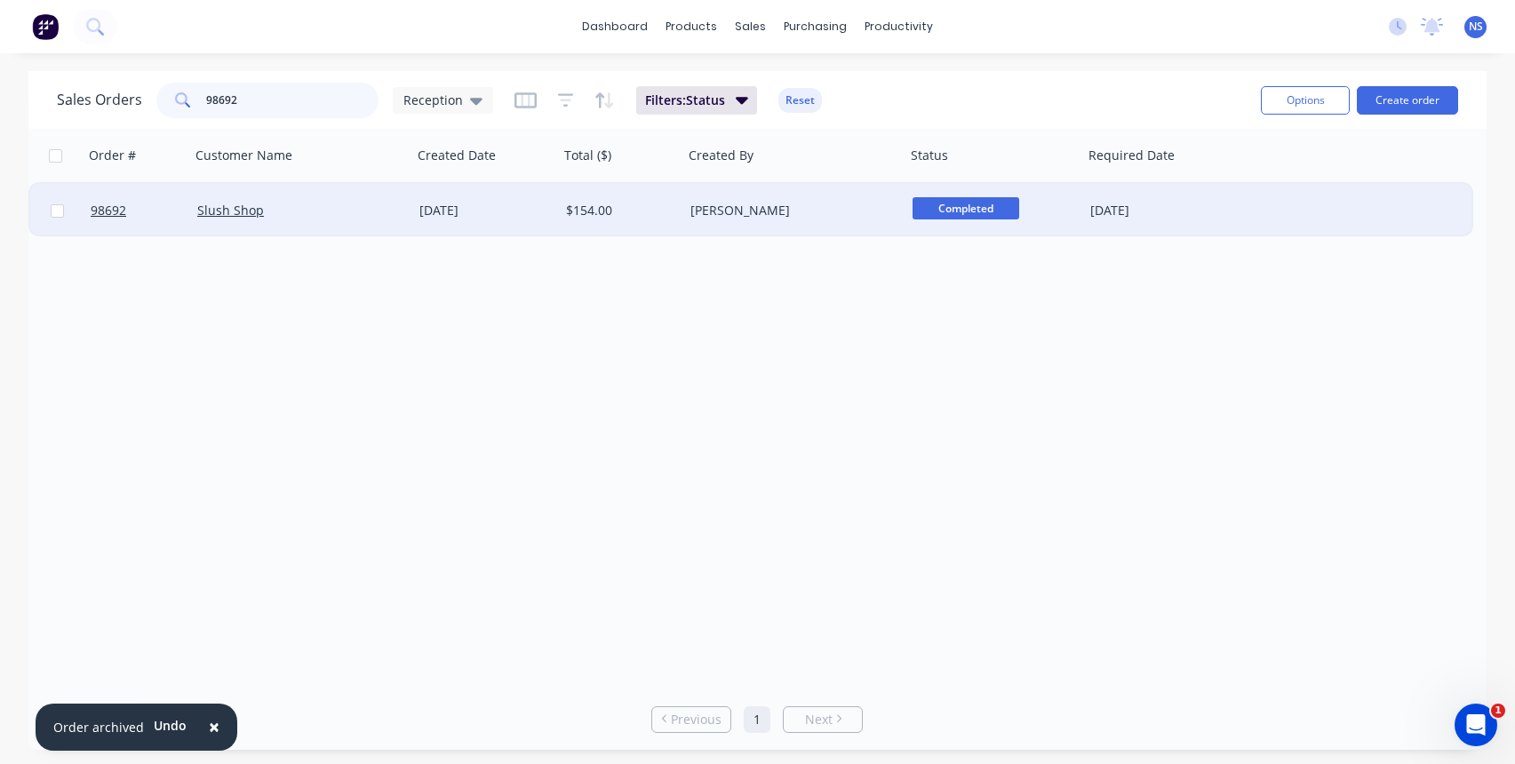
type input "98692"
click at [398, 214] on div "Slush Shop" at bounding box center [301, 211] width 208 height 18
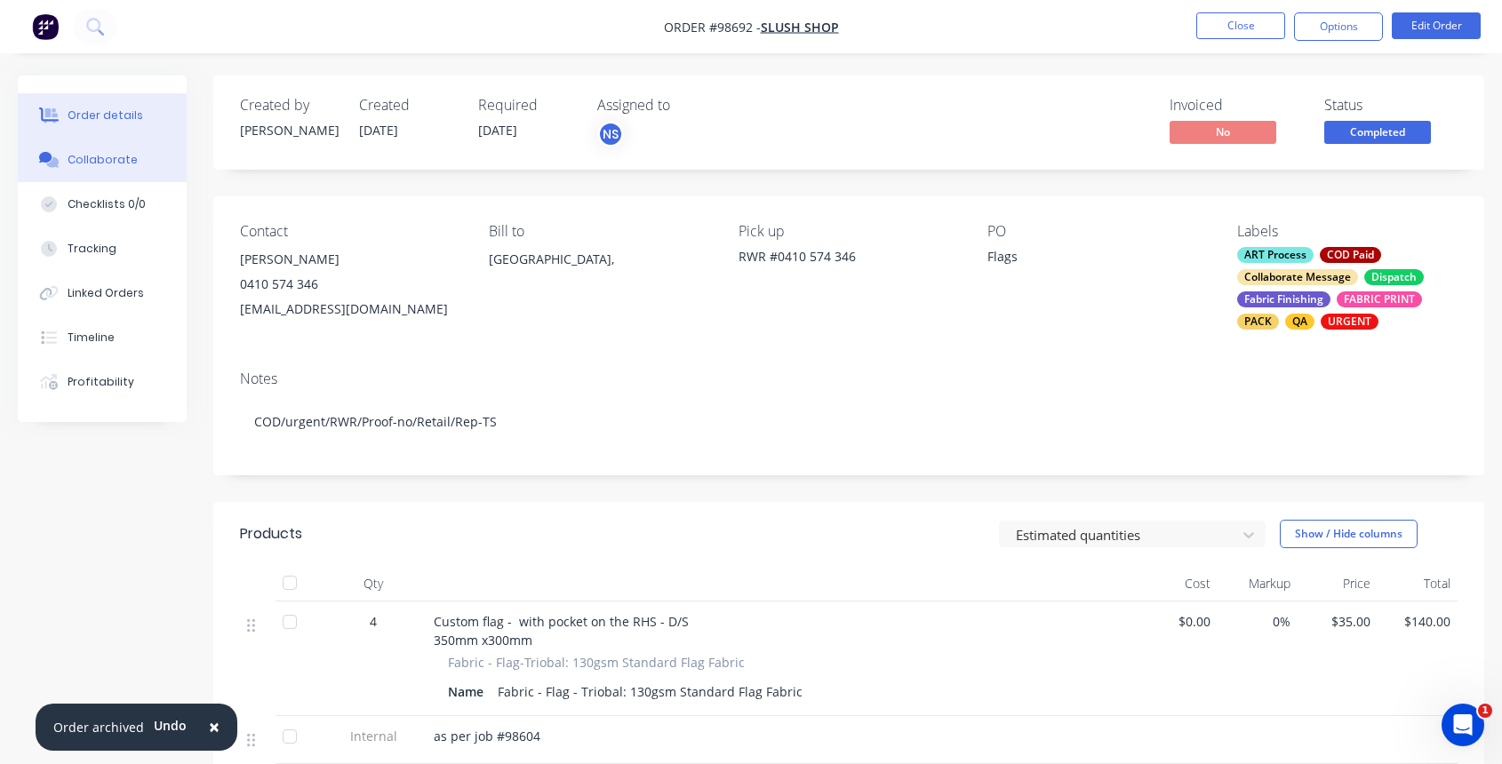
click at [136, 164] on button "Collaborate" at bounding box center [102, 160] width 169 height 44
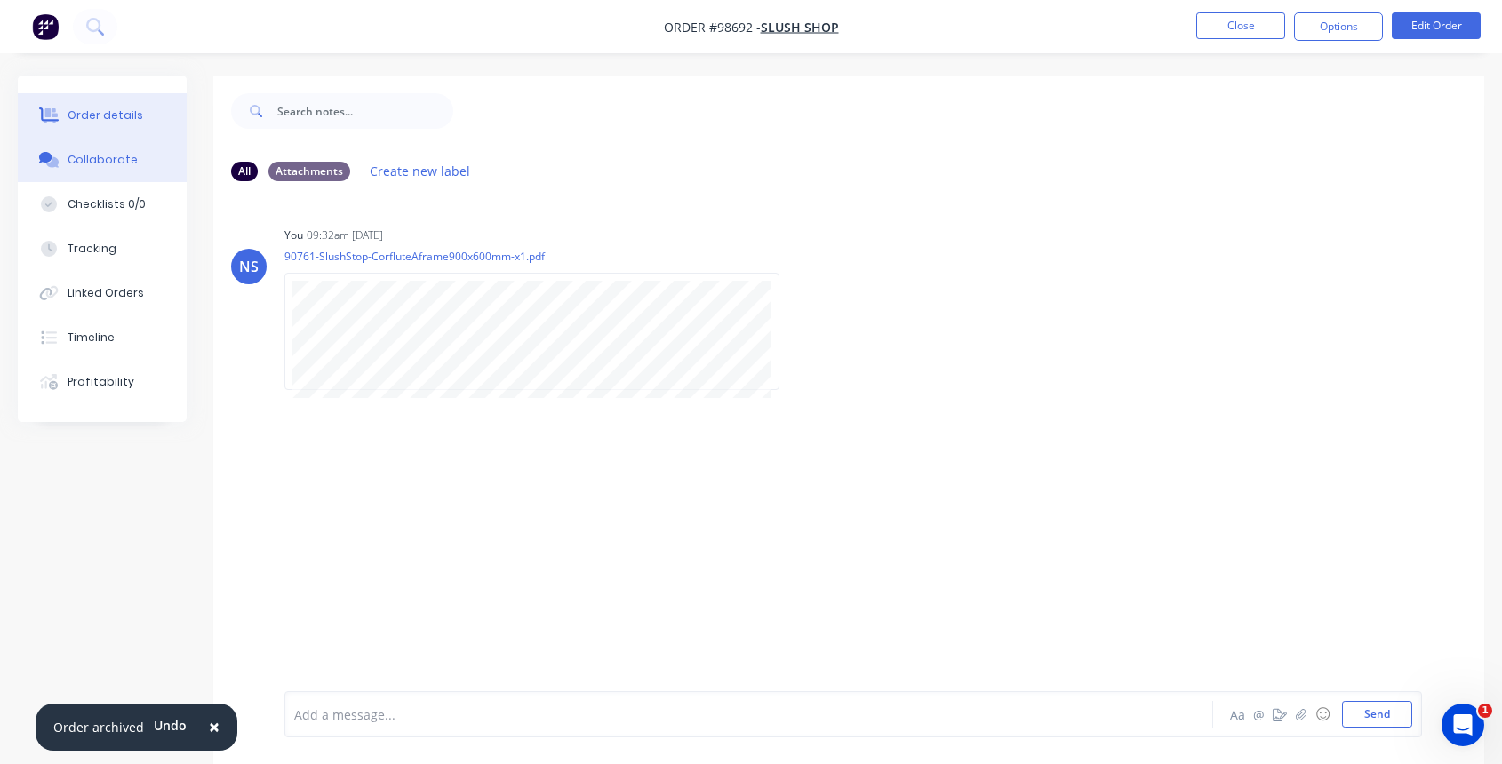
click at [107, 120] on div "Order details" at bounding box center [106, 116] width 76 height 16
